Goal: Find specific page/section: Find specific page/section

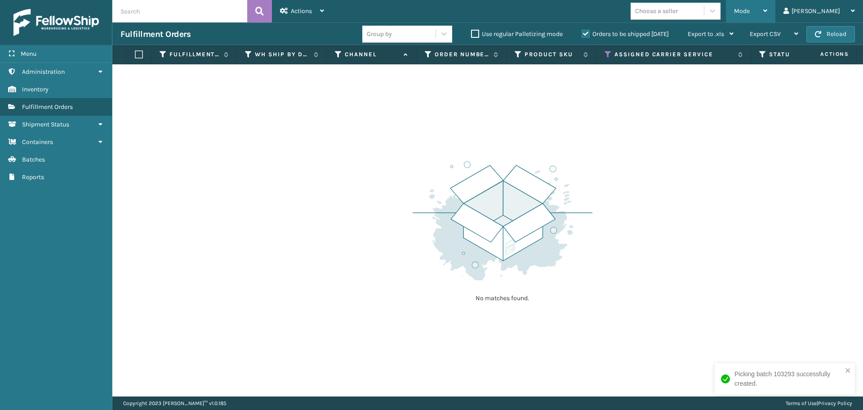
click at [750, 10] on span "Mode" at bounding box center [742, 11] width 16 height 8
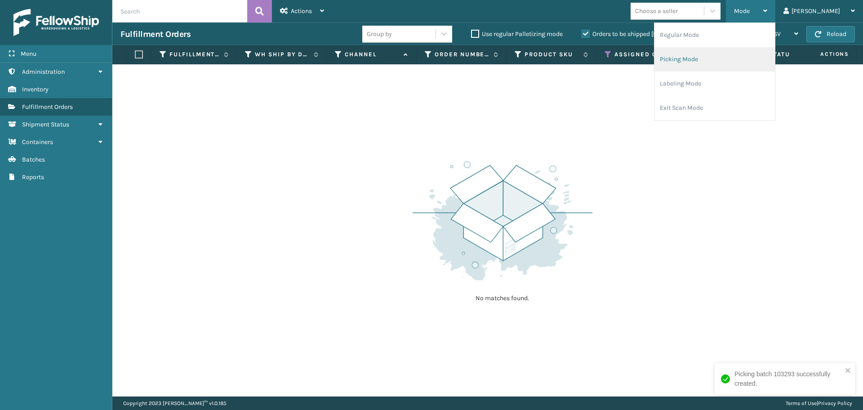
click at [718, 57] on li "Picking Mode" at bounding box center [715, 59] width 120 height 24
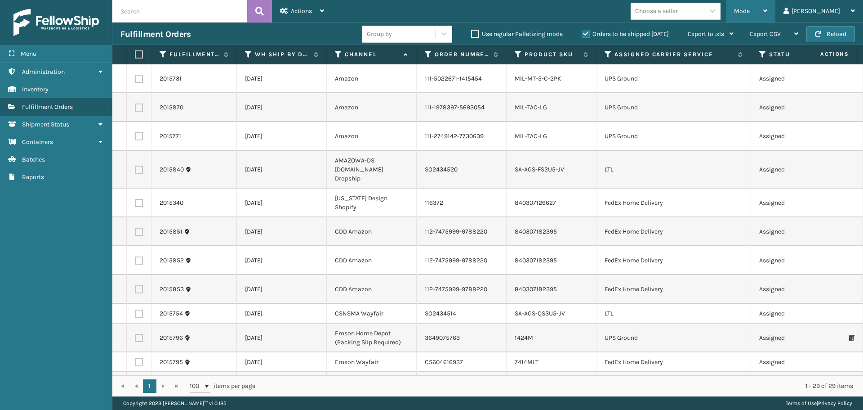
click at [767, 15] on div "Mode" at bounding box center [750, 11] width 33 height 22
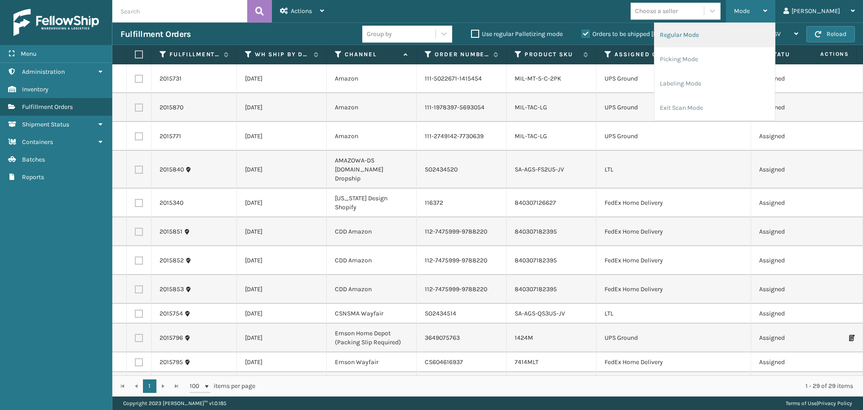
click at [756, 36] on li "Regular Mode" at bounding box center [715, 35] width 120 height 24
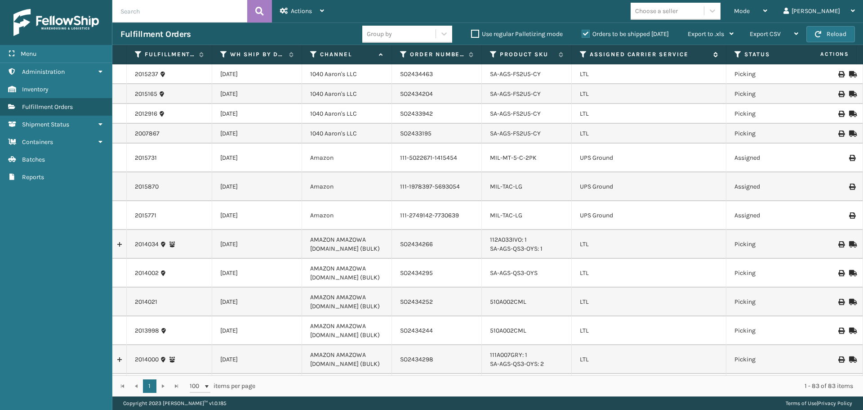
click at [584, 55] on icon at bounding box center [583, 54] width 7 height 8
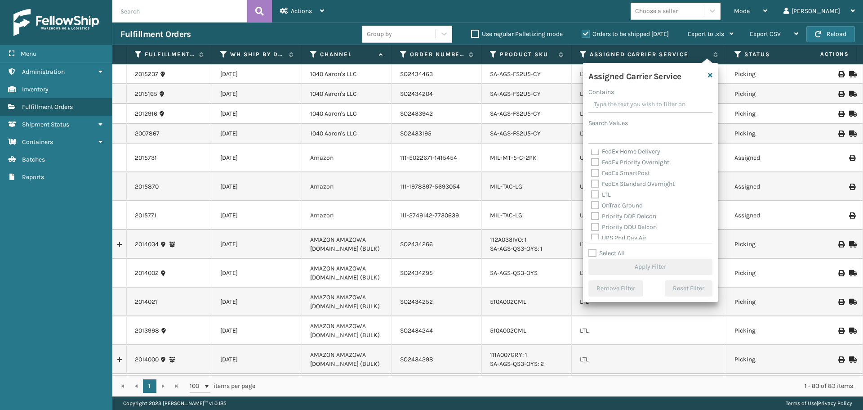
scroll to position [90, 0]
click at [597, 194] on label "LTL" at bounding box center [601, 194] width 20 height 8
click at [592, 194] on input "LTL" at bounding box center [591, 192] width 0 height 6
checkbox input "true"
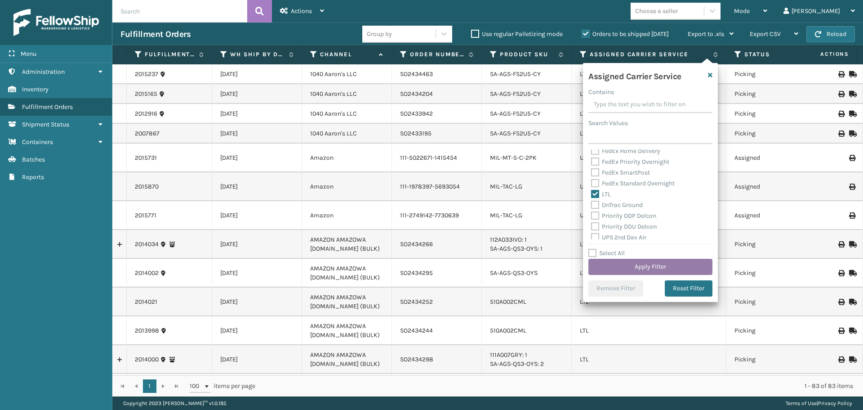
click at [623, 266] on button "Apply Filter" at bounding box center [650, 266] width 124 height 16
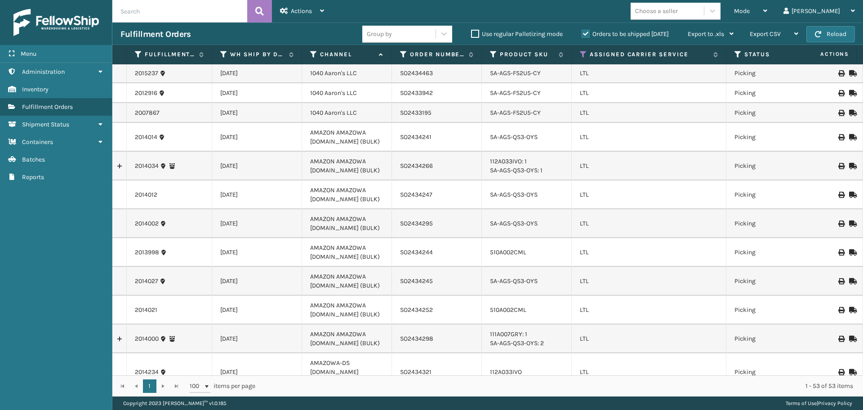
scroll to position [0, 0]
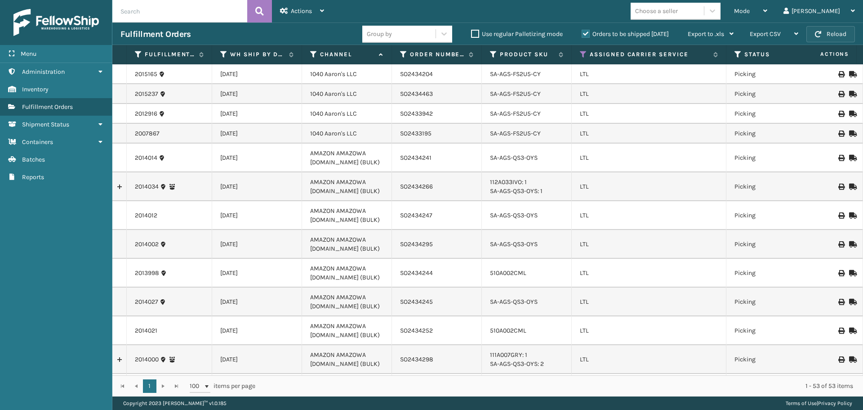
click at [846, 32] on button "Reload" at bounding box center [830, 34] width 49 height 16
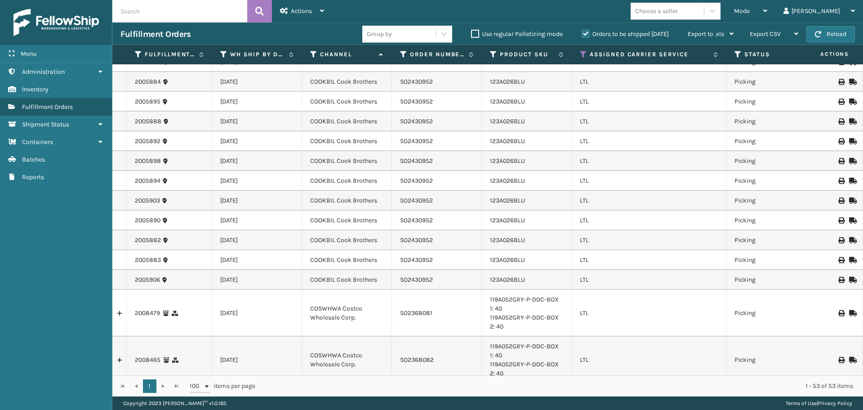
scroll to position [809, 0]
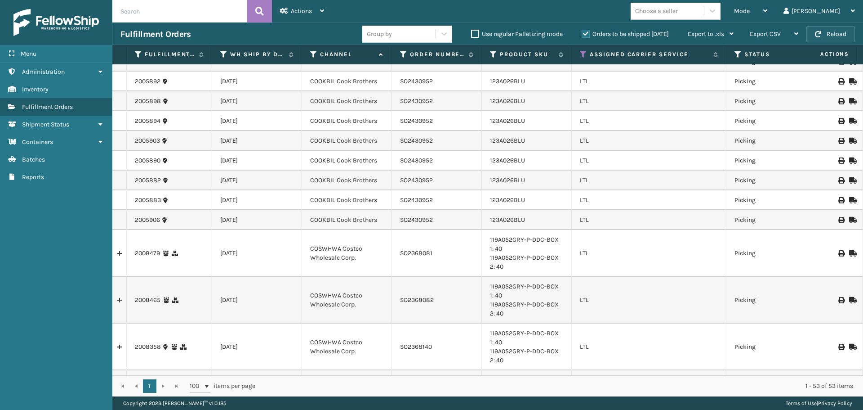
click at [815, 32] on span "button" at bounding box center [818, 34] width 6 height 6
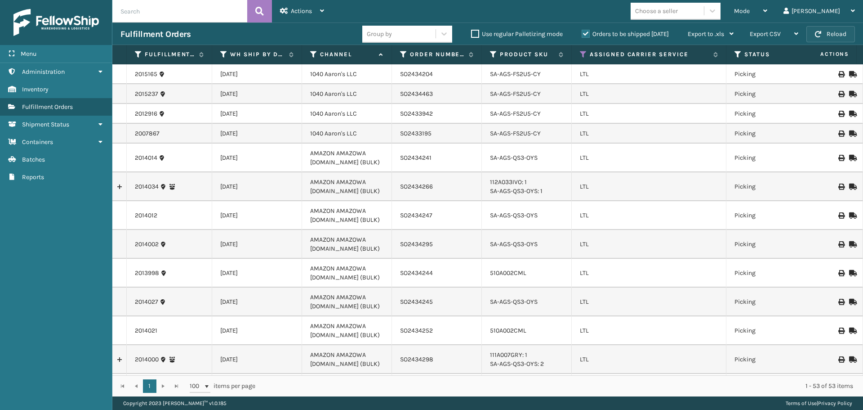
click at [827, 37] on button "Reload" at bounding box center [830, 34] width 49 height 16
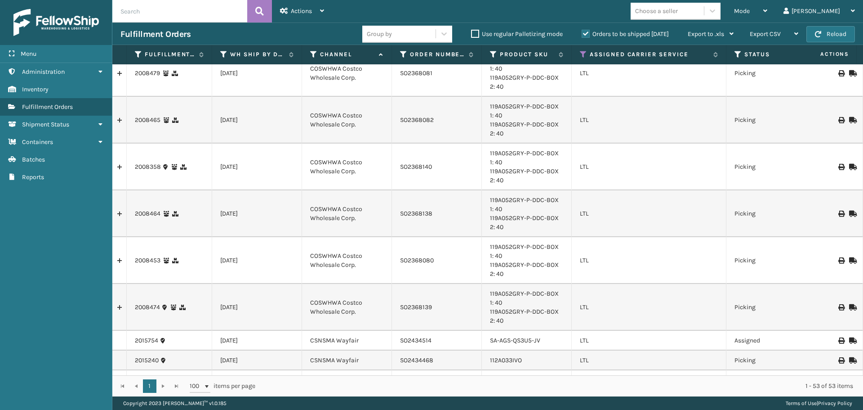
scroll to position [719, 0]
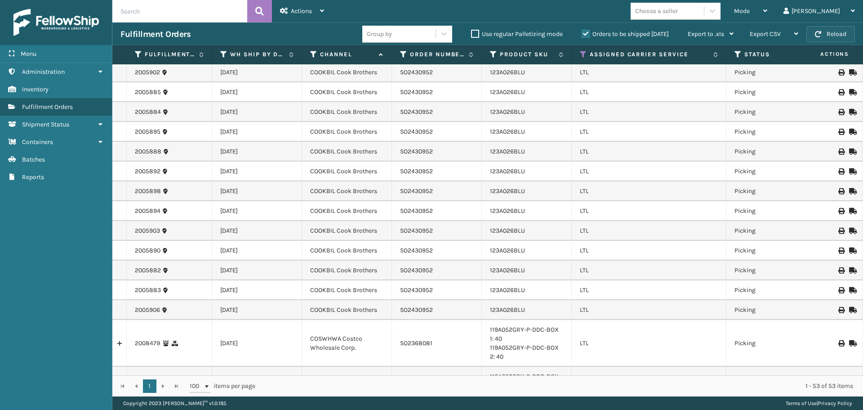
click at [826, 35] on button "Reload" at bounding box center [830, 34] width 49 height 16
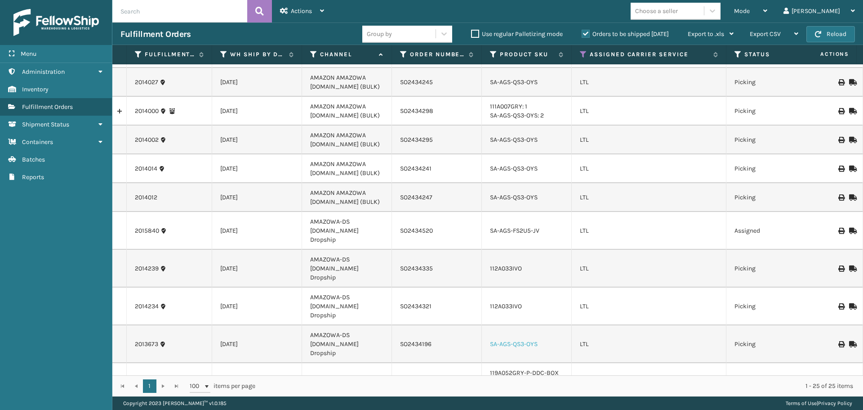
scroll to position [0, 0]
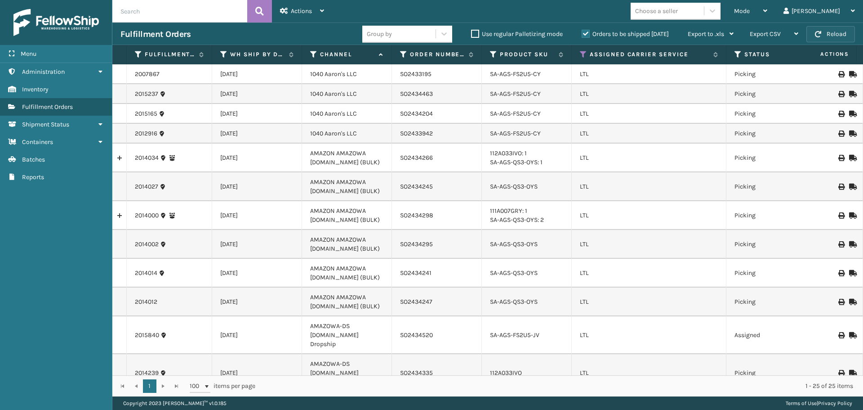
click at [822, 34] on button "Reload" at bounding box center [830, 34] width 49 height 16
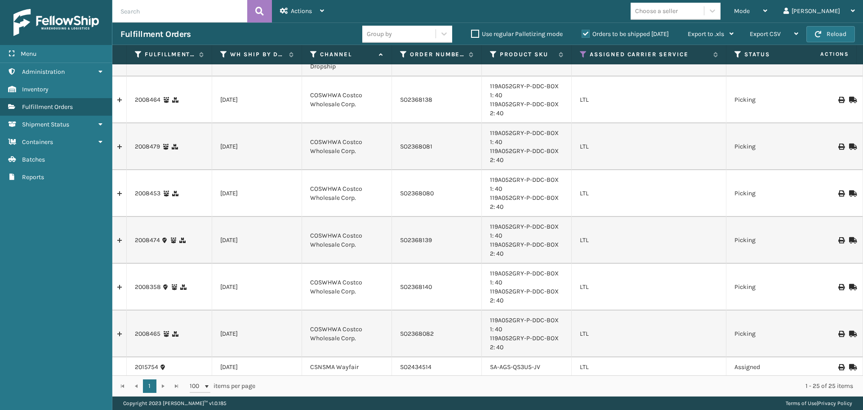
scroll to position [451, 0]
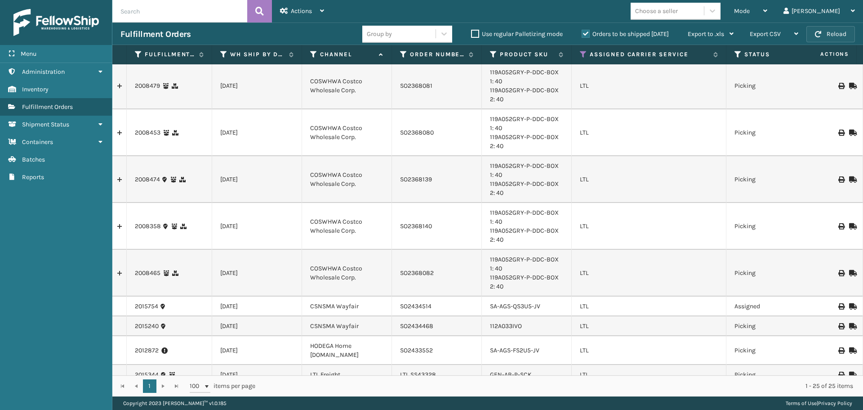
click at [833, 42] on button "Reload" at bounding box center [830, 34] width 49 height 16
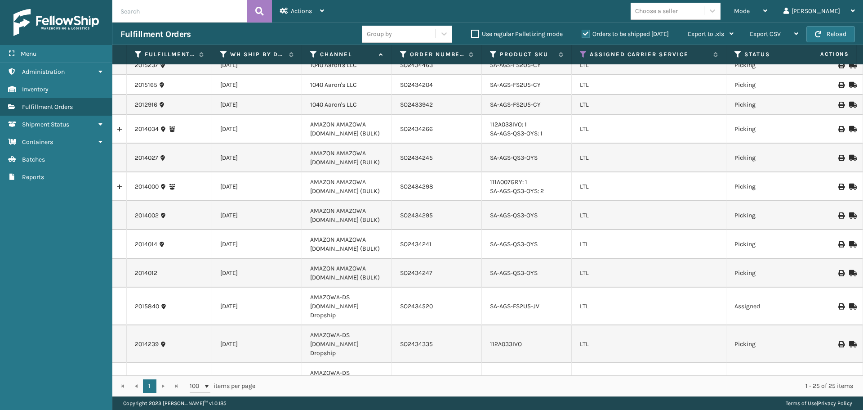
scroll to position [0, 0]
